Goal: Task Accomplishment & Management: Complete application form

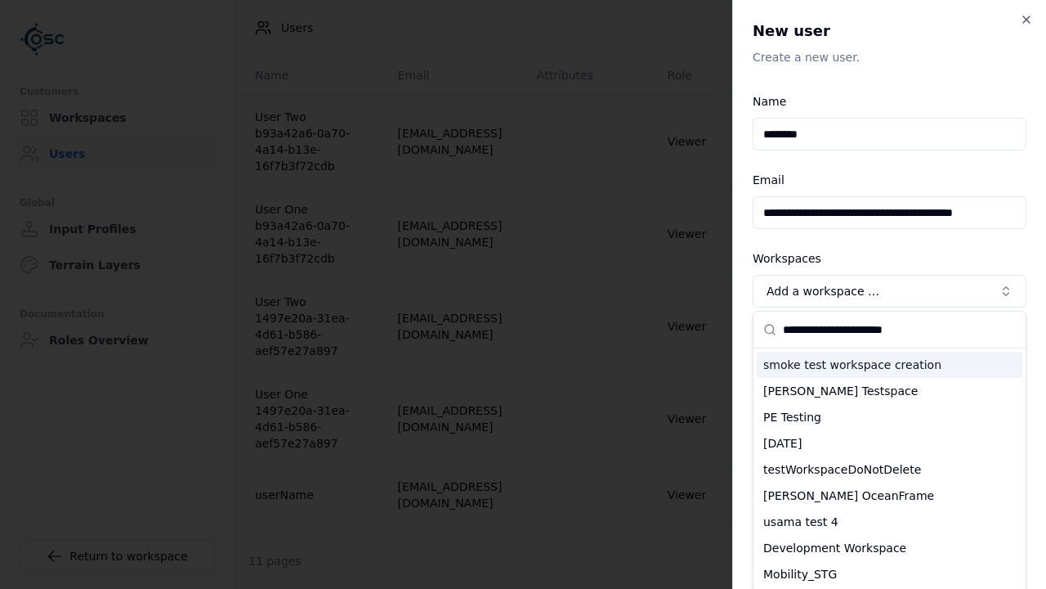
type input "**********"
click at [890, 456] on div "testWorkspaceDoNotDelete" at bounding box center [890, 469] width 266 height 26
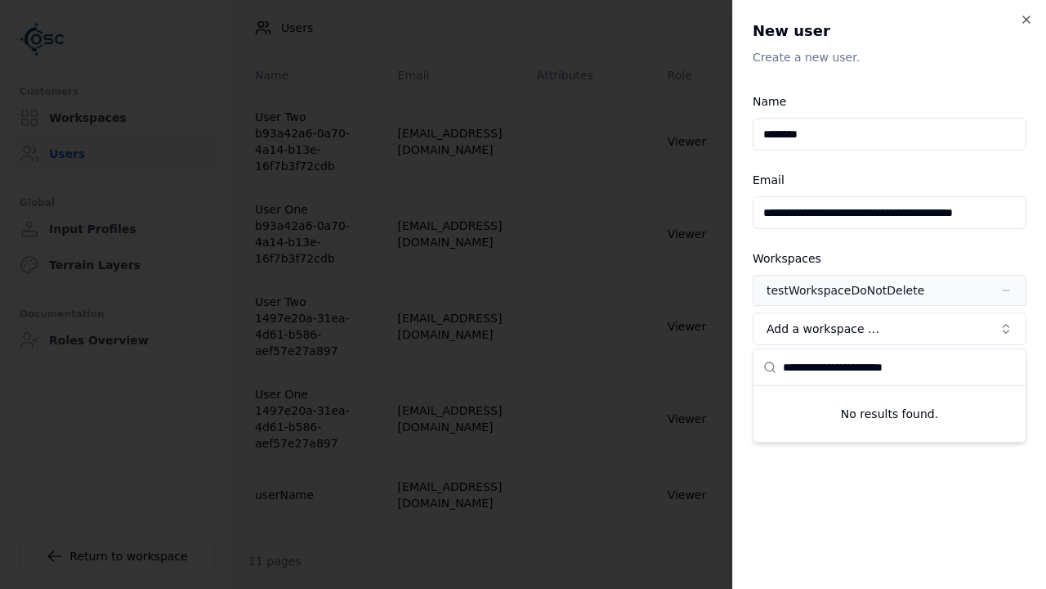
click at [786, 369] on span "Advanced" at bounding box center [797, 367] width 56 height 13
click at [0, 0] on button "Editor" at bounding box center [0, 0] width 0 height 0
